Goal: Complete application form

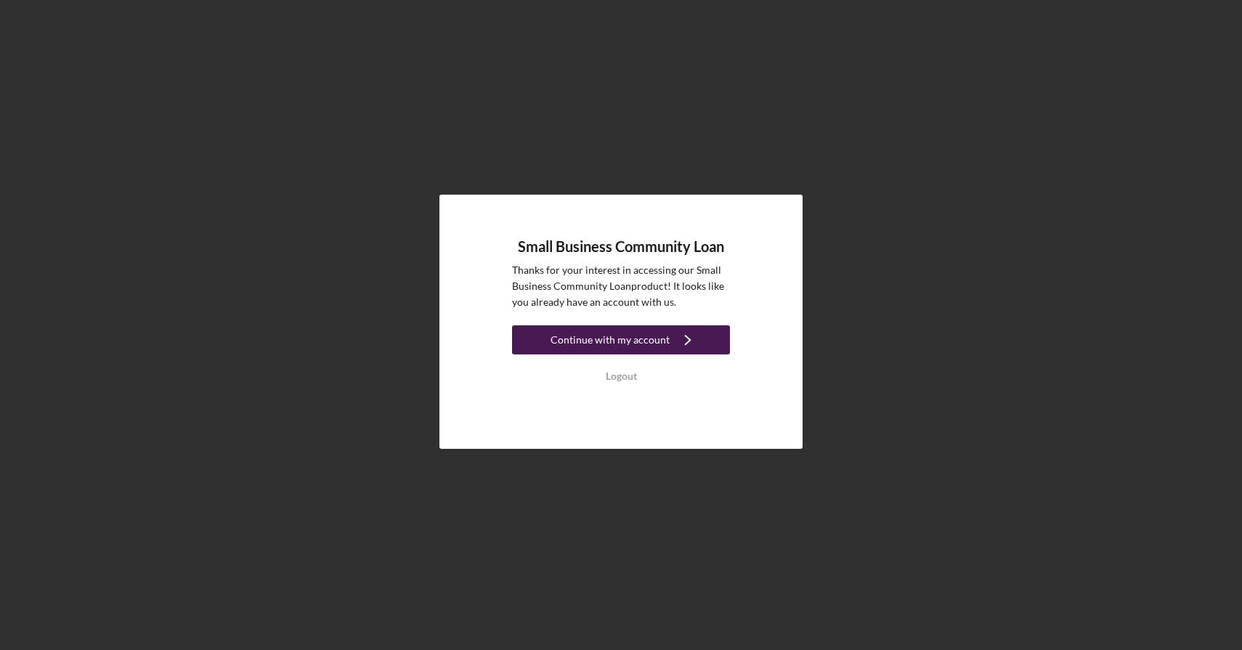
click at [643, 340] on div "Continue with my account" at bounding box center [610, 339] width 119 height 29
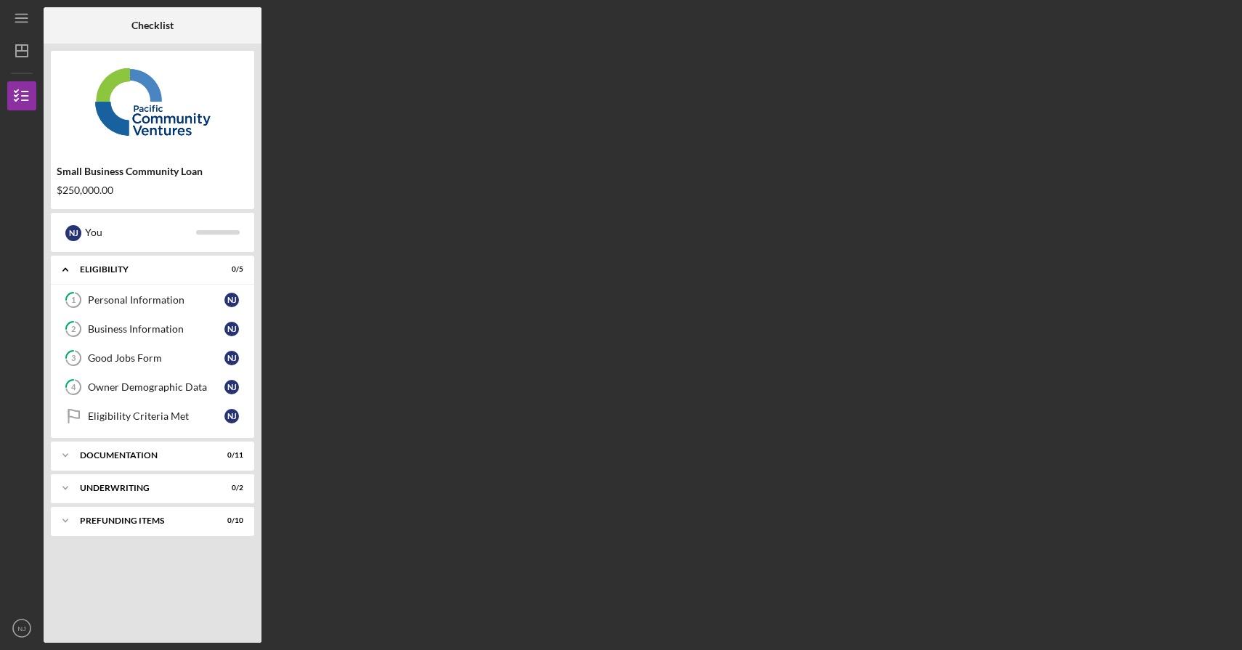
click at [179, 192] on div "$250,000.00" at bounding box center [153, 191] width 192 height 12
click at [23, 41] on icon "Icon/Dashboard" at bounding box center [22, 51] width 36 height 36
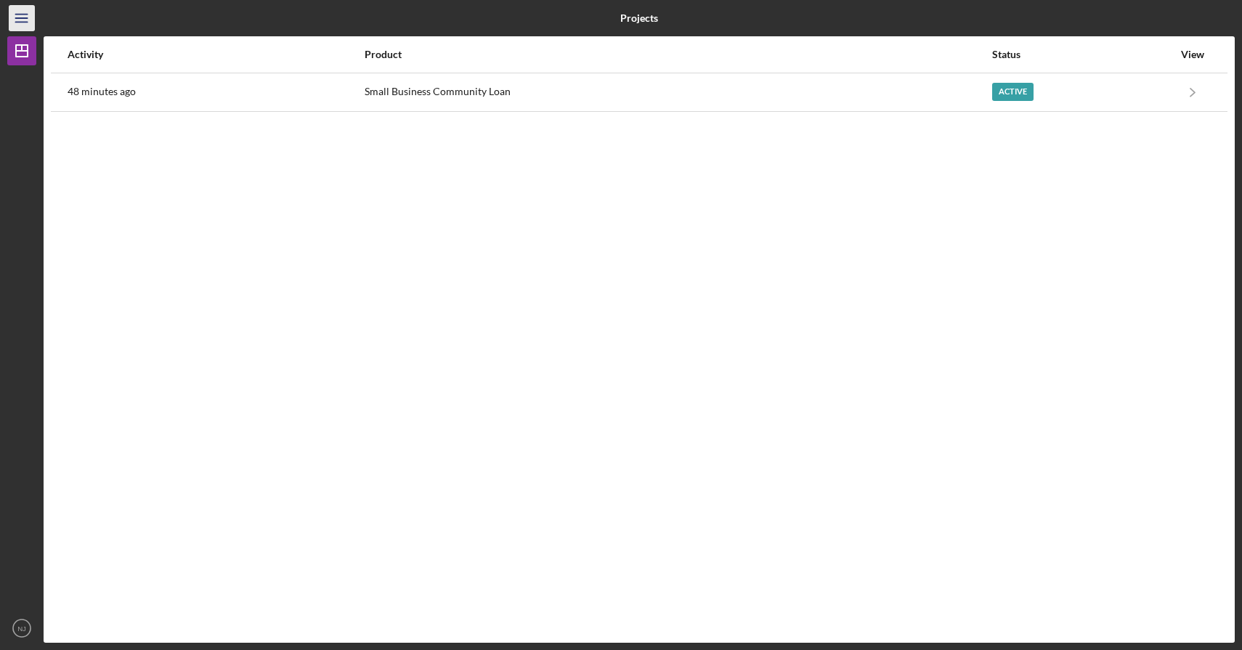
click at [23, 19] on icon "Icon/Menu" at bounding box center [22, 18] width 33 height 33
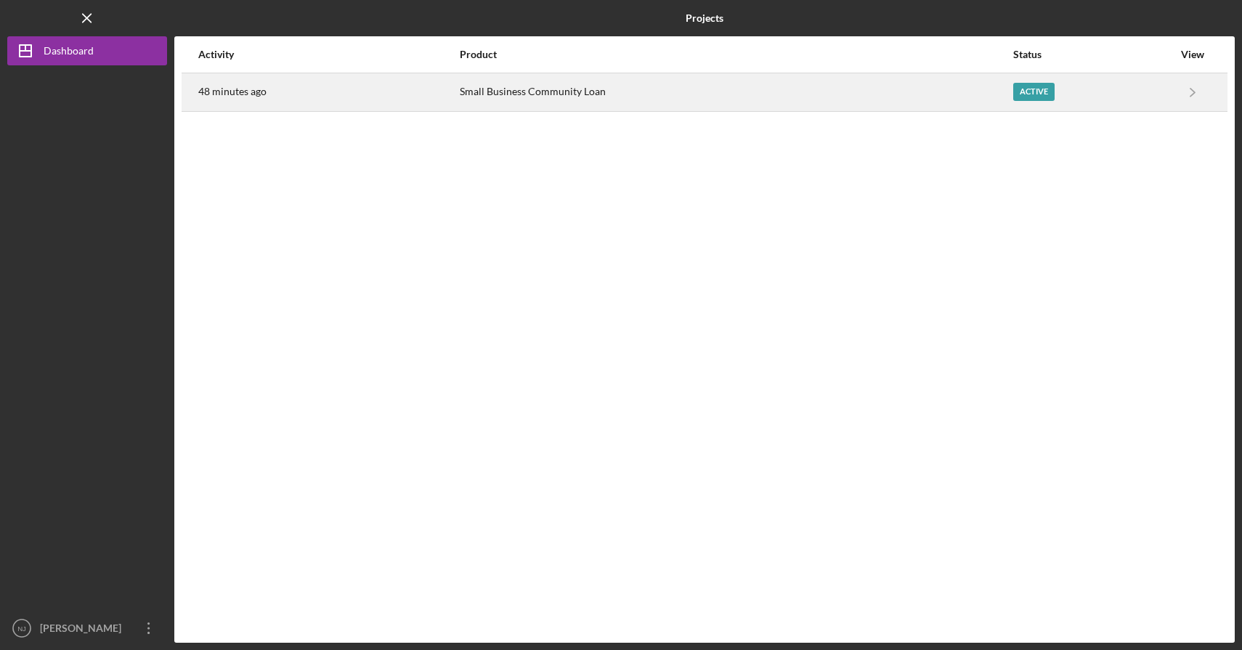
click at [292, 94] on div "48 minutes ago" at bounding box center [328, 92] width 260 height 36
